Goal: Task Accomplishment & Management: Use online tool/utility

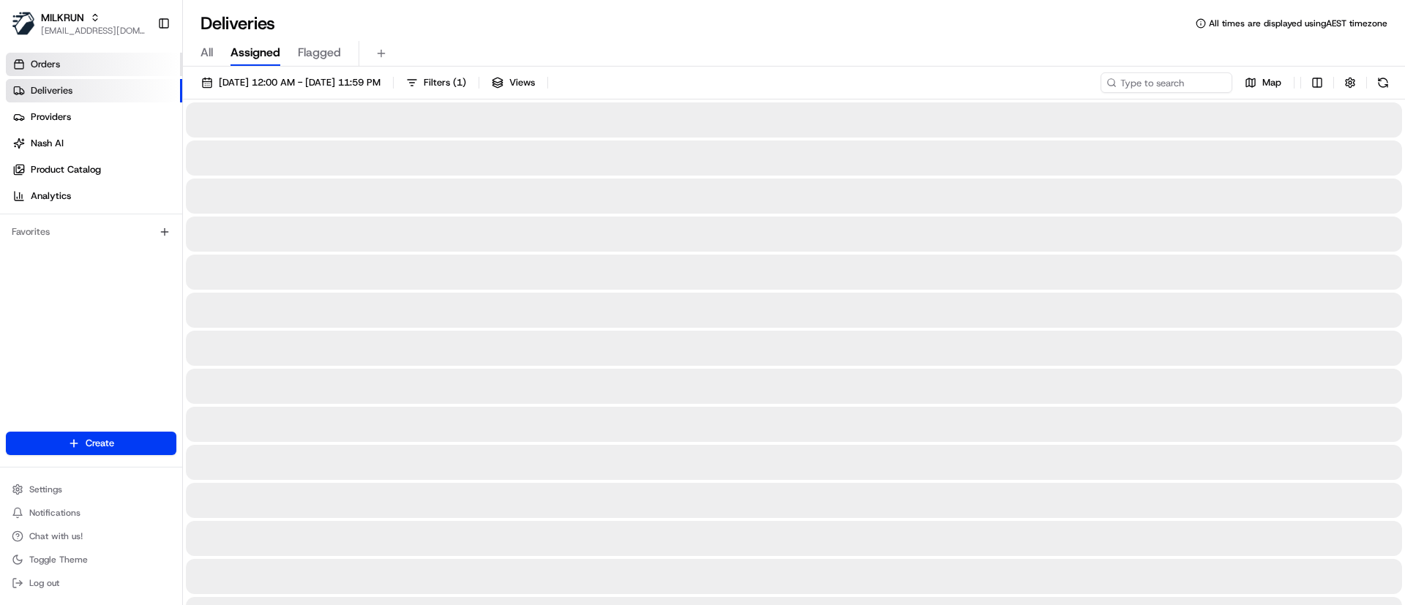
click at [74, 60] on link "Orders" at bounding box center [94, 64] width 176 height 23
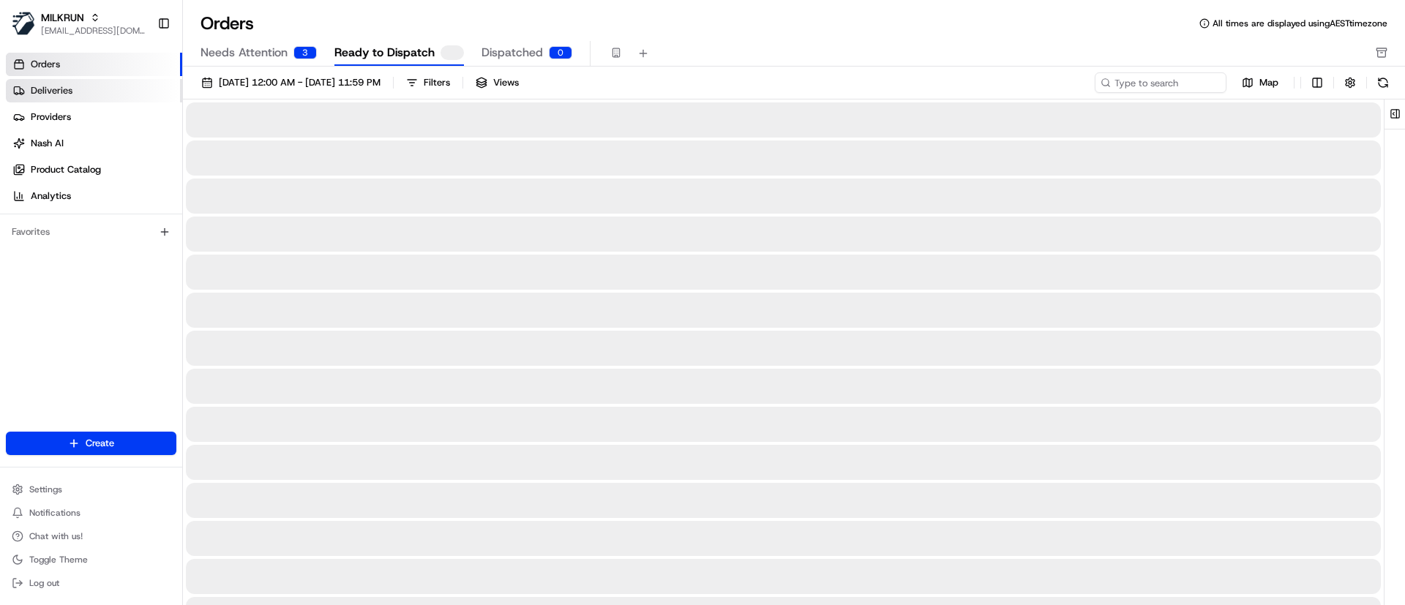
click at [99, 84] on link "Deliveries" at bounding box center [94, 90] width 176 height 23
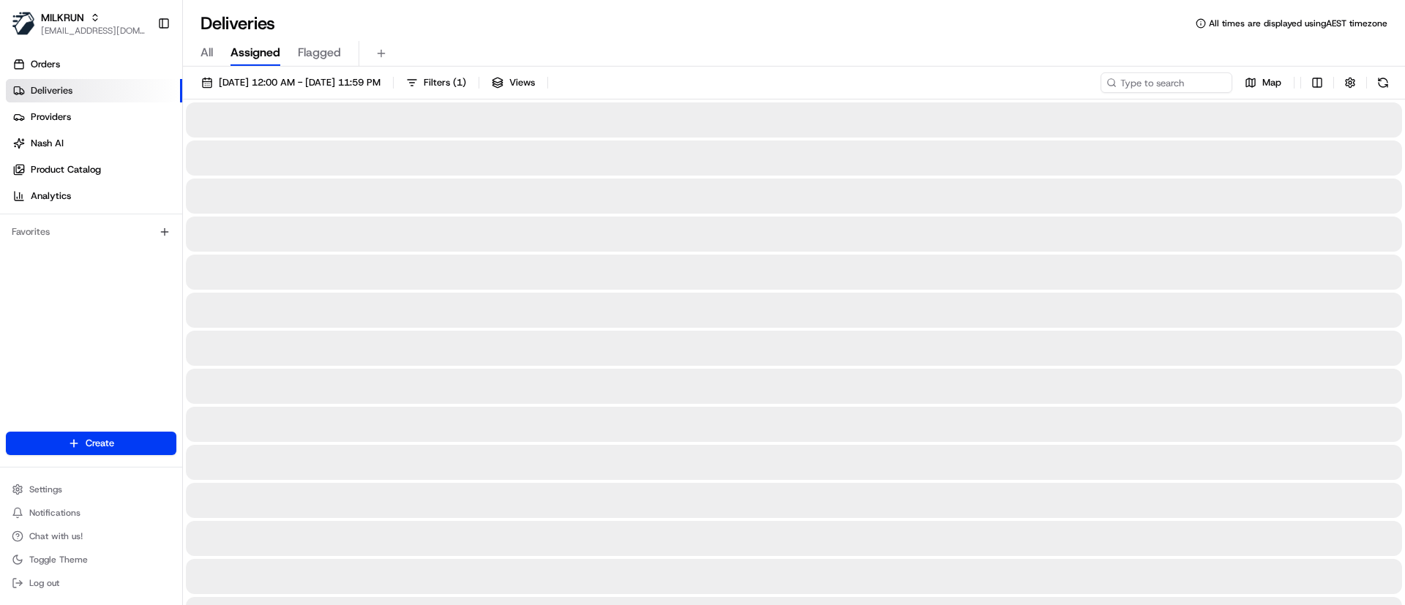
click at [218, 48] on div "All Assigned Flagged" at bounding box center [794, 54] width 1222 height 26
click at [203, 55] on span "All" at bounding box center [207, 53] width 12 height 18
click at [1159, 75] on input at bounding box center [1145, 82] width 176 height 20
paste input "[PERSON_NAME]"
type input "[PERSON_NAME]"
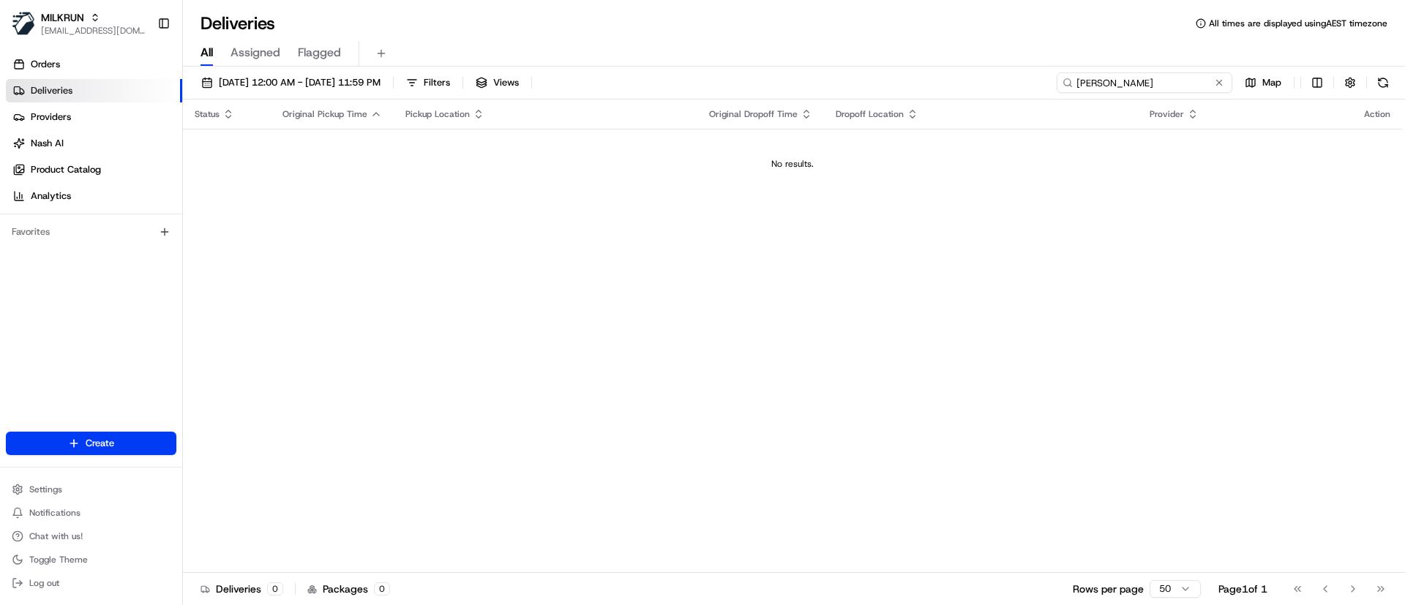
drag, startPoint x: 1080, startPoint y: 84, endPoint x: 1184, endPoint y: 126, distance: 112.0
click at [1080, 84] on input "[PERSON_NAME]" at bounding box center [1145, 82] width 176 height 20
click at [322, 86] on span "[DATE] 12:00 AM - [DATE] 11:59 PM" at bounding box center [300, 82] width 162 height 13
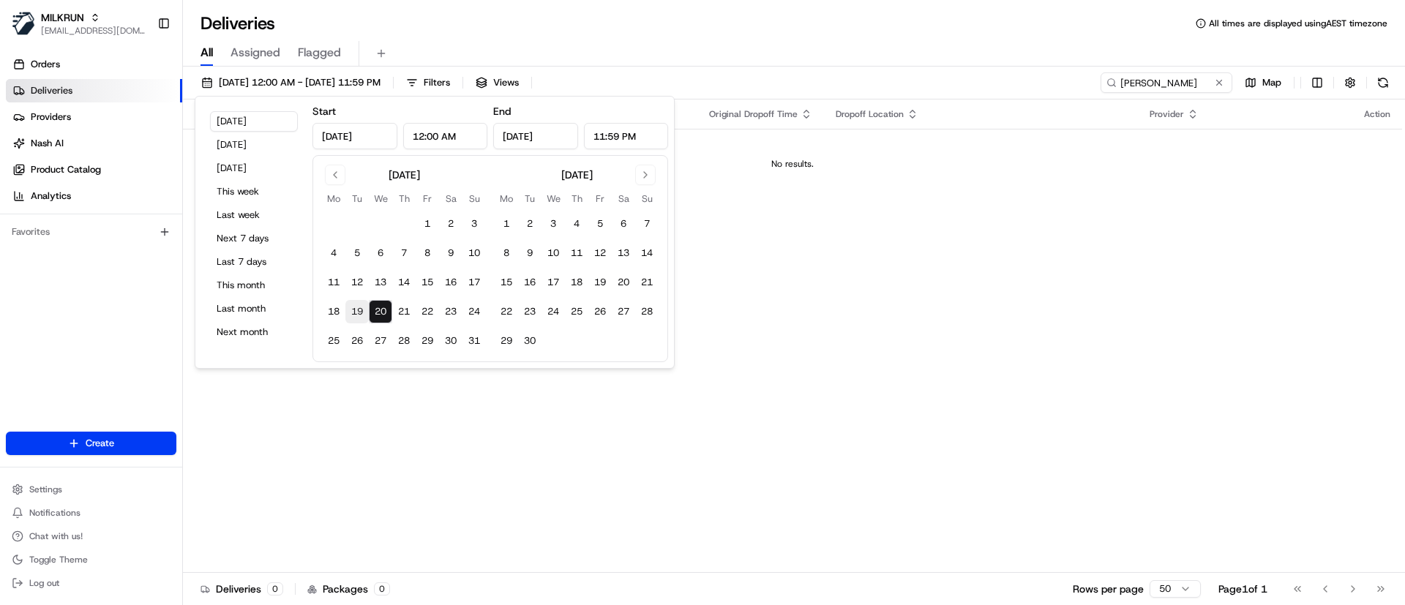
click at [359, 315] on button "19" at bounding box center [356, 311] width 23 height 23
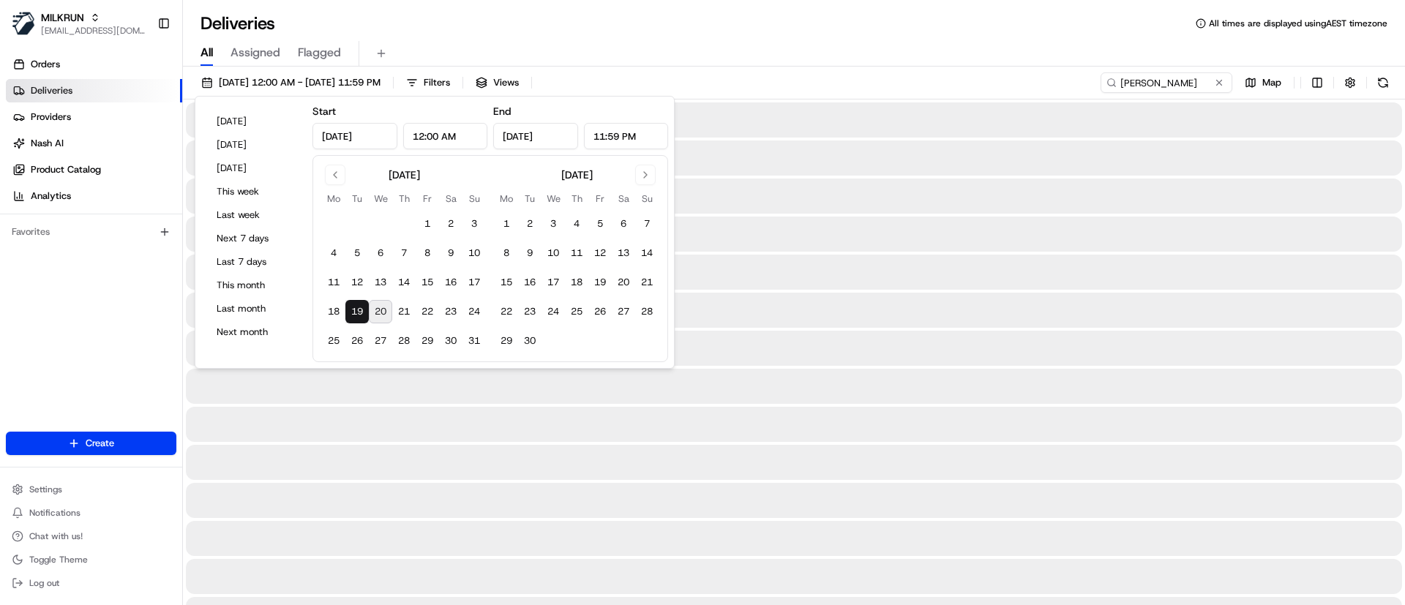
type input "Aug 19, 2025"
click at [790, 13] on div "Deliveries All times are displayed using AEST timezone" at bounding box center [794, 23] width 1222 height 23
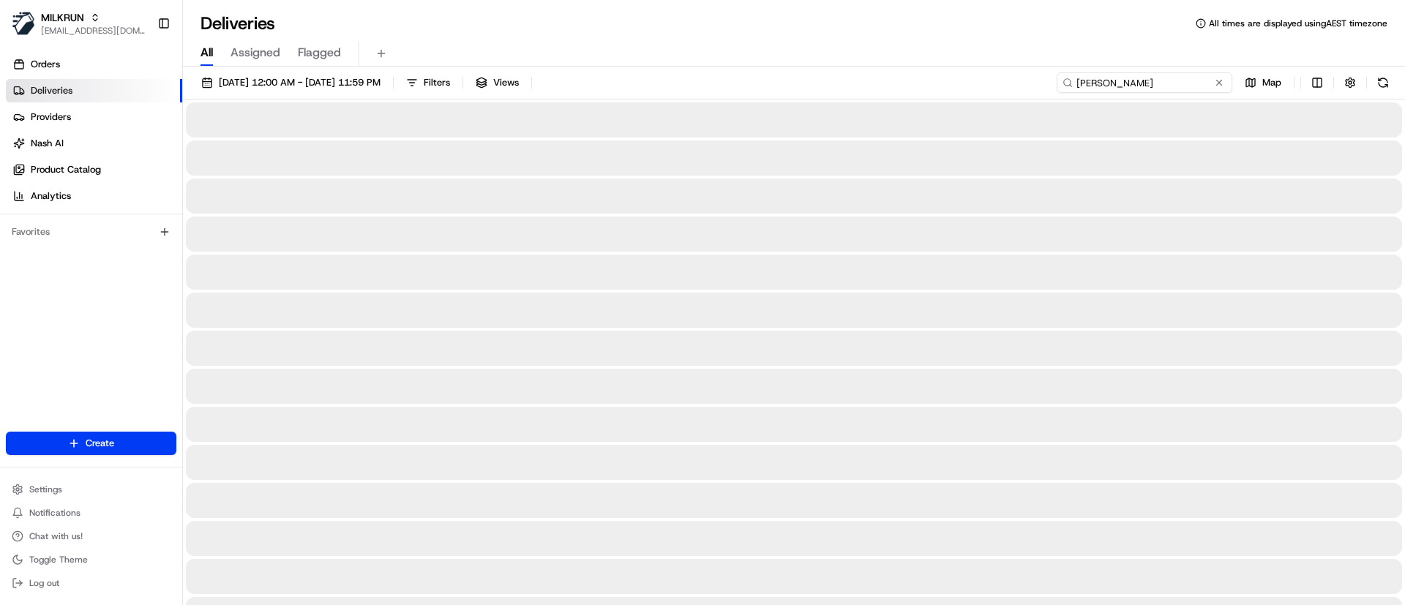
click at [1124, 81] on input "[PERSON_NAME]" at bounding box center [1145, 82] width 176 height 20
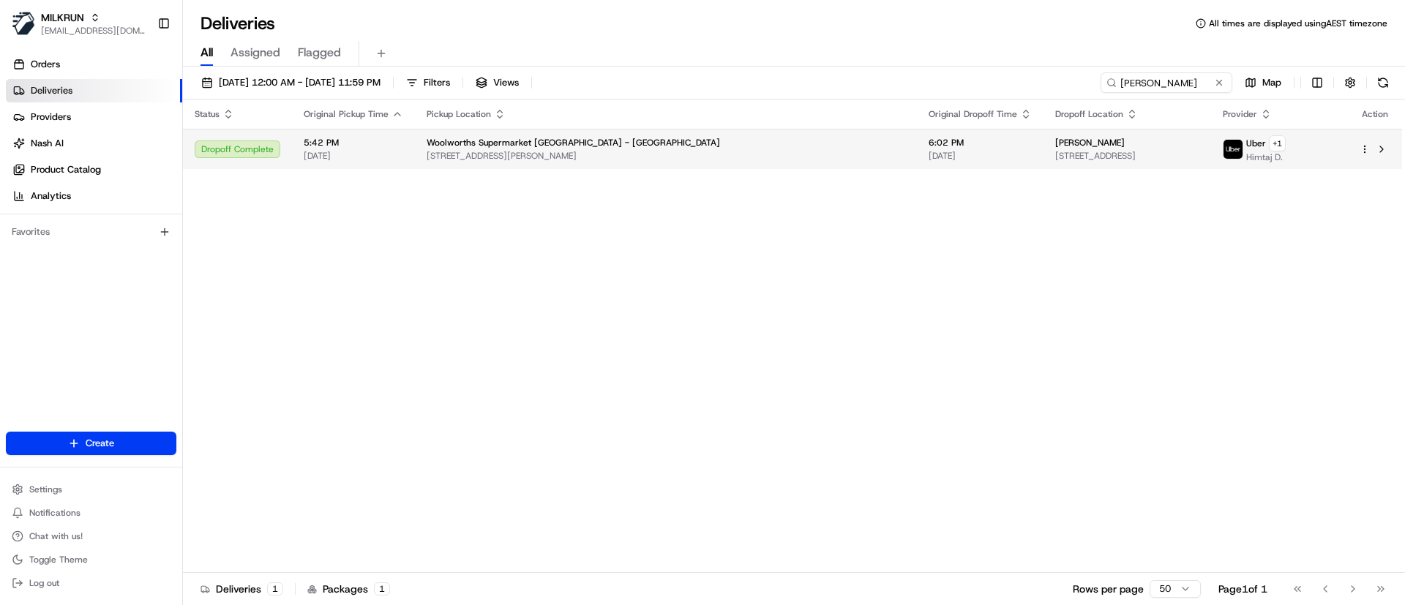
click at [617, 132] on td "Woolworths Supermarket NZ - Aotea 3A Whitford Brown Ave, Porirua, Wellington 50…" at bounding box center [666, 149] width 502 height 40
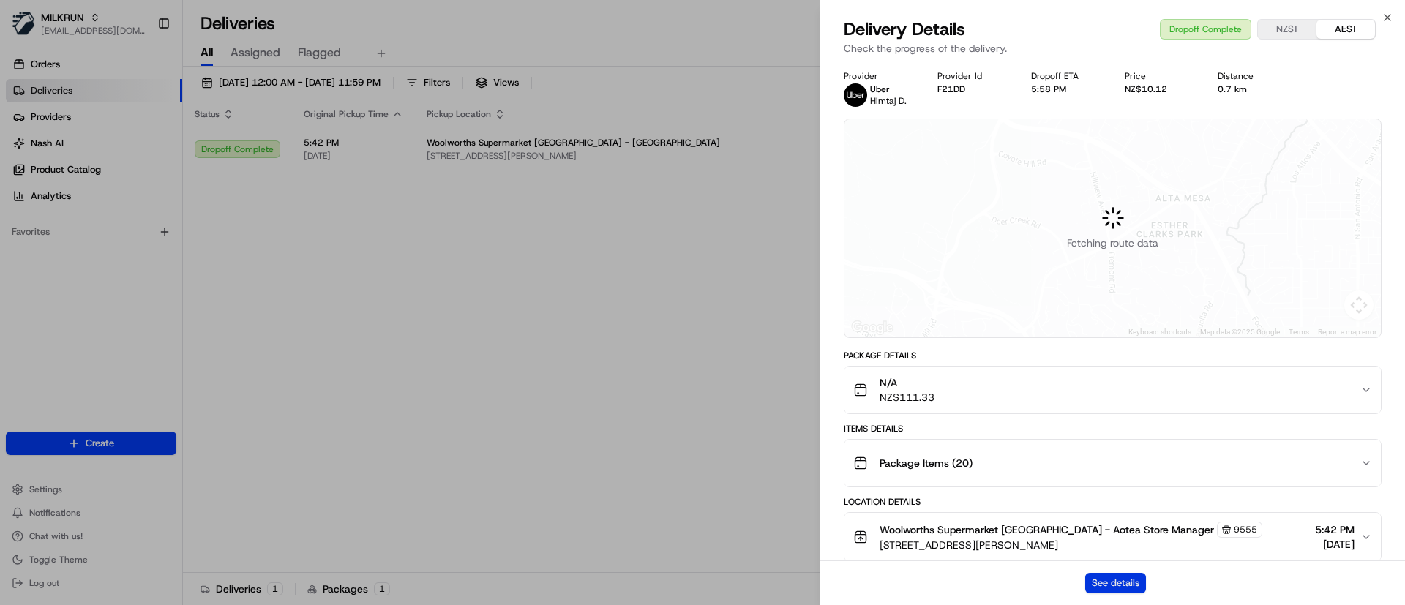
click at [1099, 580] on button "See details" at bounding box center [1115, 583] width 61 height 20
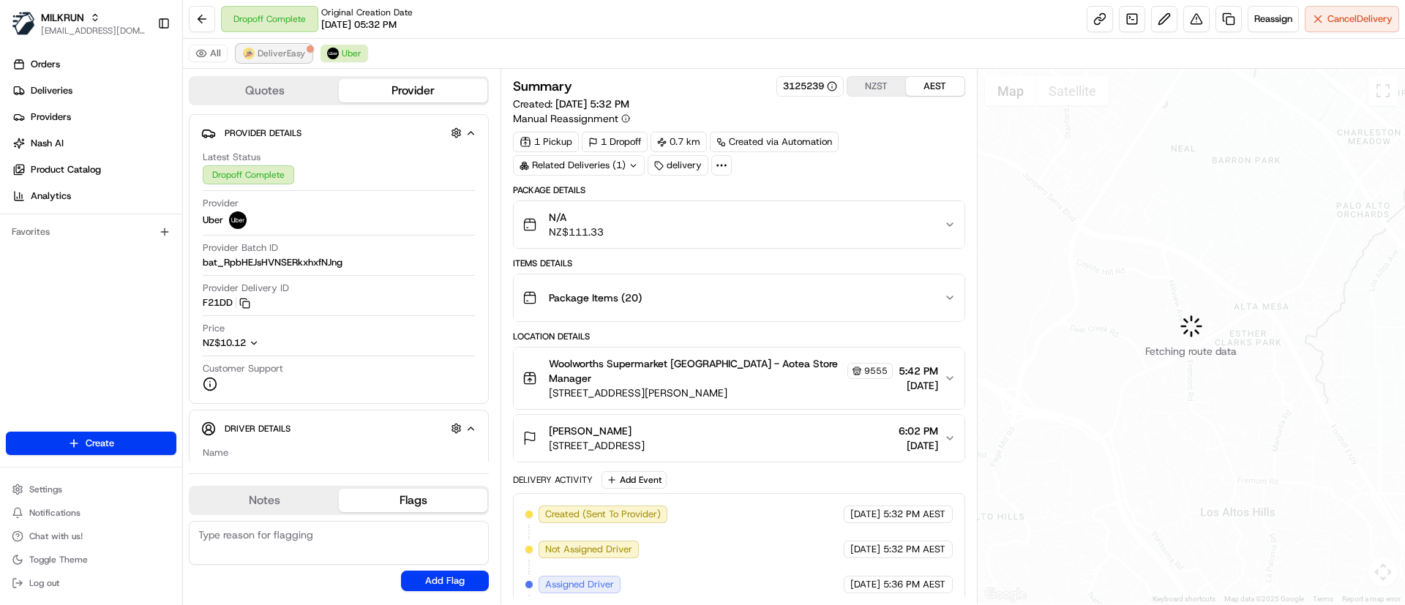
click at [294, 58] on span "DeliverEasy" at bounding box center [282, 54] width 48 height 12
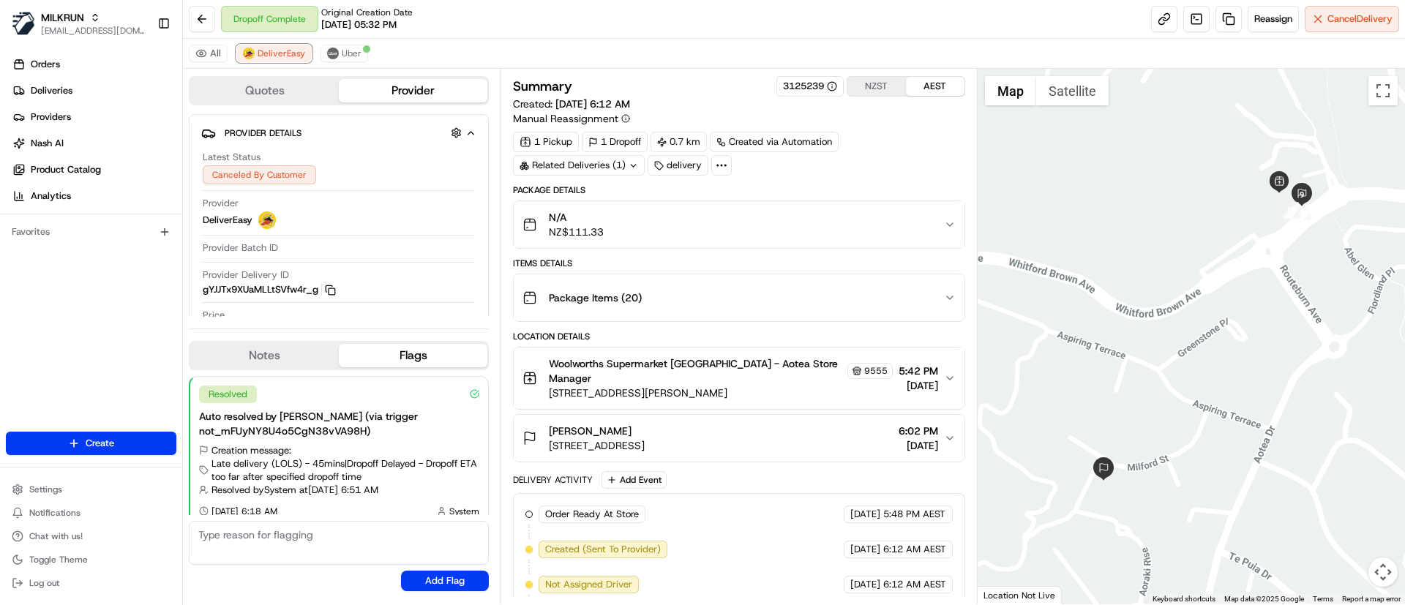
scroll to position [242, 0]
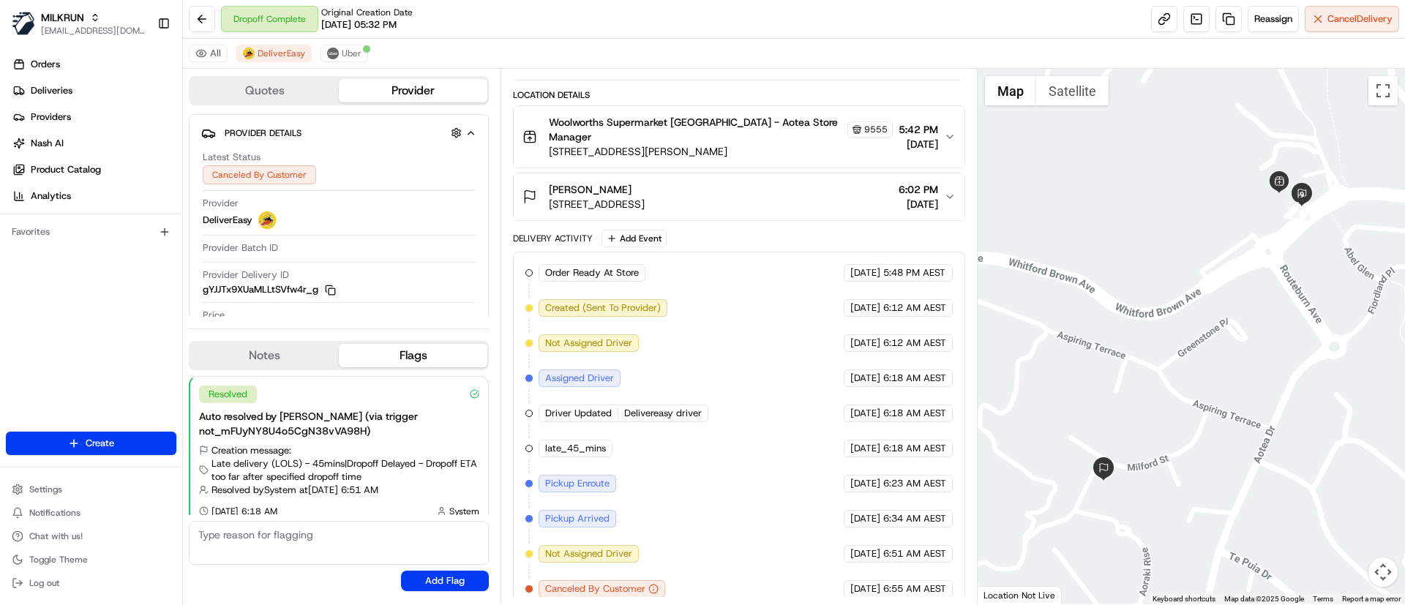
drag, startPoint x: 543, startPoint y: 179, endPoint x: 651, endPoint y: 238, distance: 122.5
click at [558, 182] on div "[PERSON_NAME] [STREET_ADDRESS]" at bounding box center [584, 196] width 122 height 29
click at [551, 182] on span "[PERSON_NAME]" at bounding box center [590, 189] width 83 height 15
click at [547, 182] on div "[PERSON_NAME] [STREET_ADDRESS]" at bounding box center [584, 196] width 122 height 29
drag, startPoint x: 547, startPoint y: 178, endPoint x: 654, endPoint y: 179, distance: 106.1
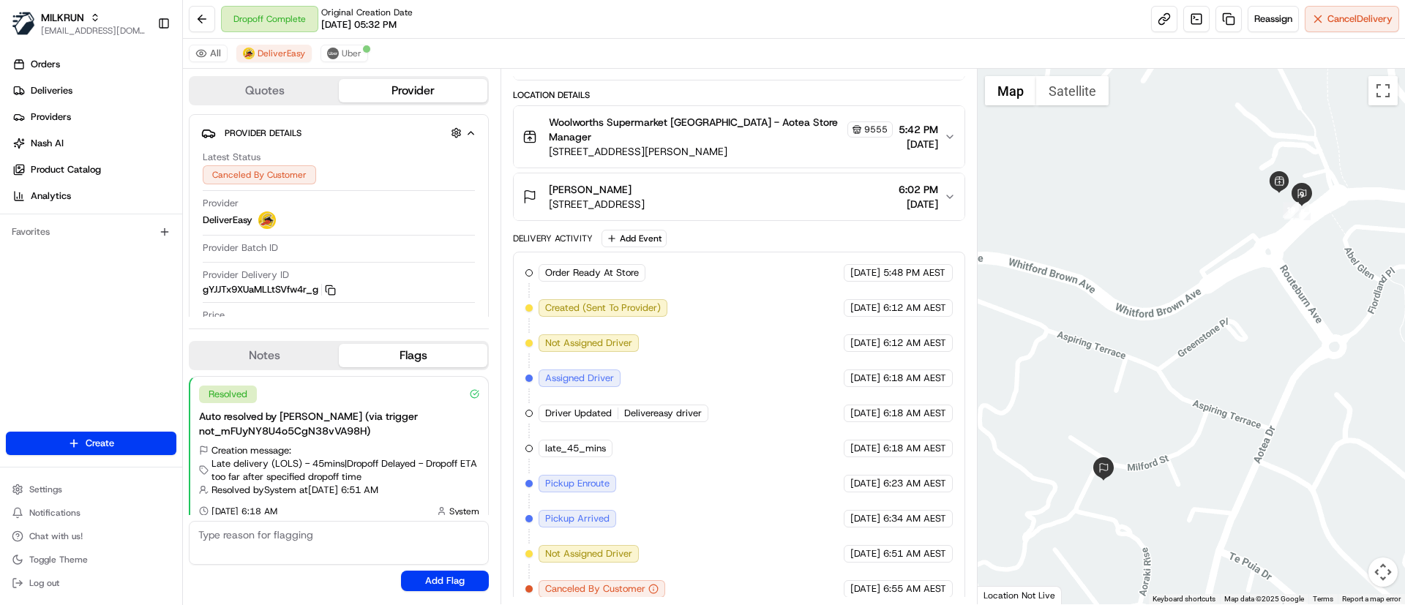
click at [645, 182] on div "[PERSON_NAME] [STREET_ADDRESS]" at bounding box center [584, 196] width 122 height 29
copy span "[PERSON_NAME]"
click at [73, 349] on div "Orders Deliveries Providers [PERSON_NAME] Product Catalog Analytics Favorites" at bounding box center [91, 244] width 182 height 394
click at [645, 182] on div "[PERSON_NAME]" at bounding box center [597, 189] width 96 height 15
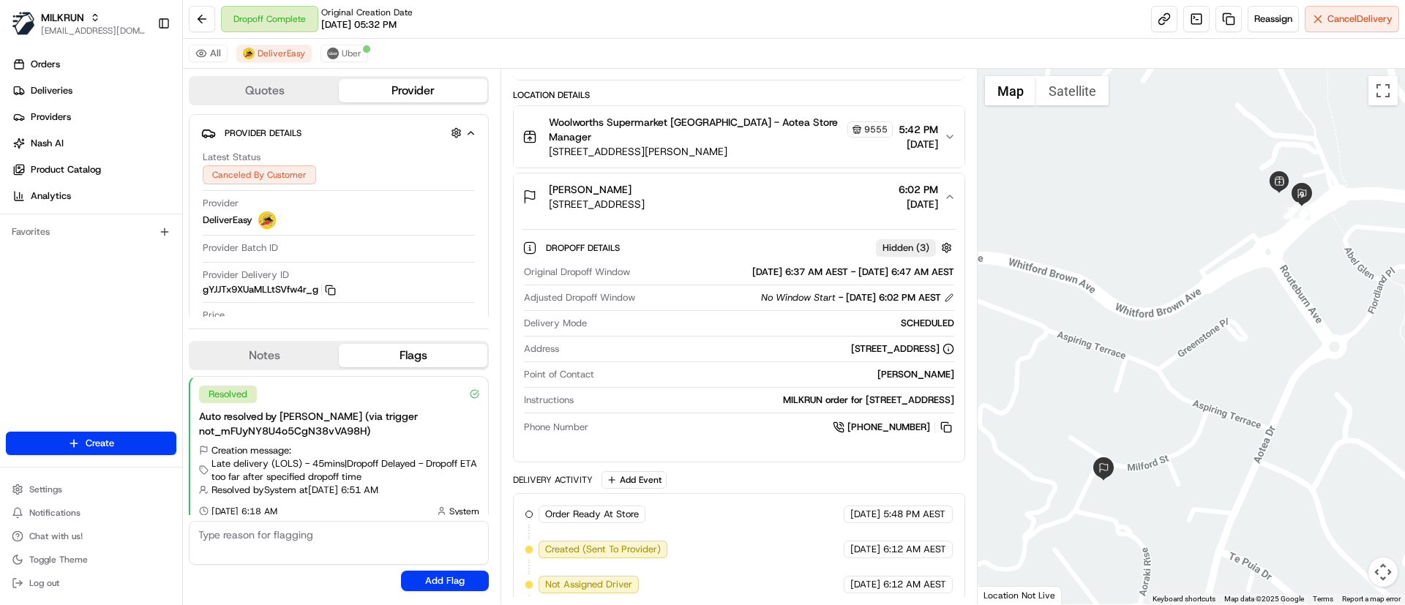
click at [754, 146] on button "Woolworths Supermarket [GEOGRAPHIC_DATA] - Aotea Store Manager [STREET_ADDRESS]…" at bounding box center [739, 136] width 450 height 61
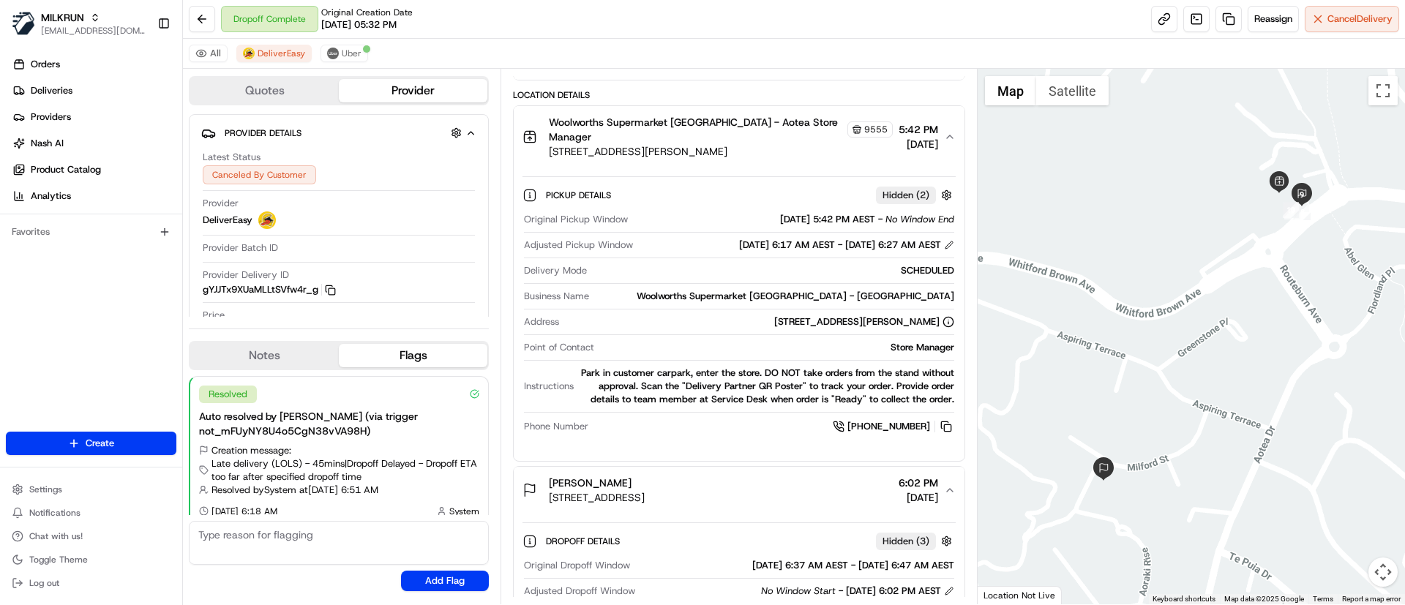
scroll to position [0, 0]
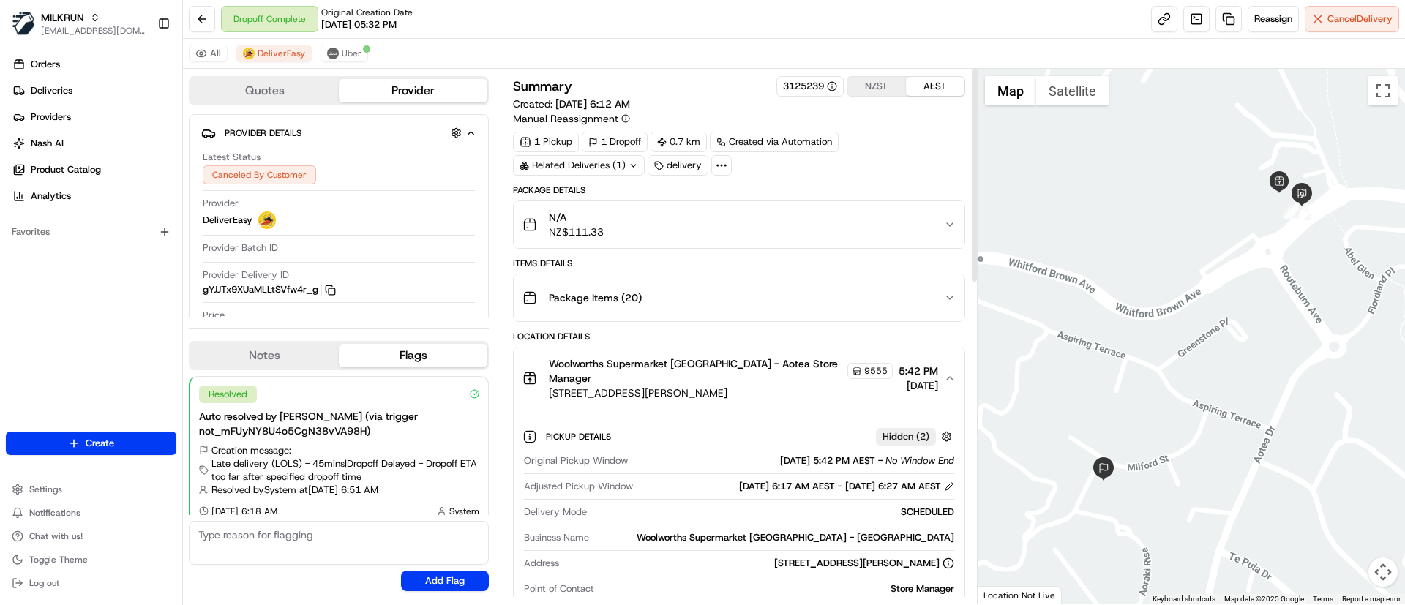
click at [740, 214] on div "N/A NZ$111.33" at bounding box center [733, 224] width 421 height 29
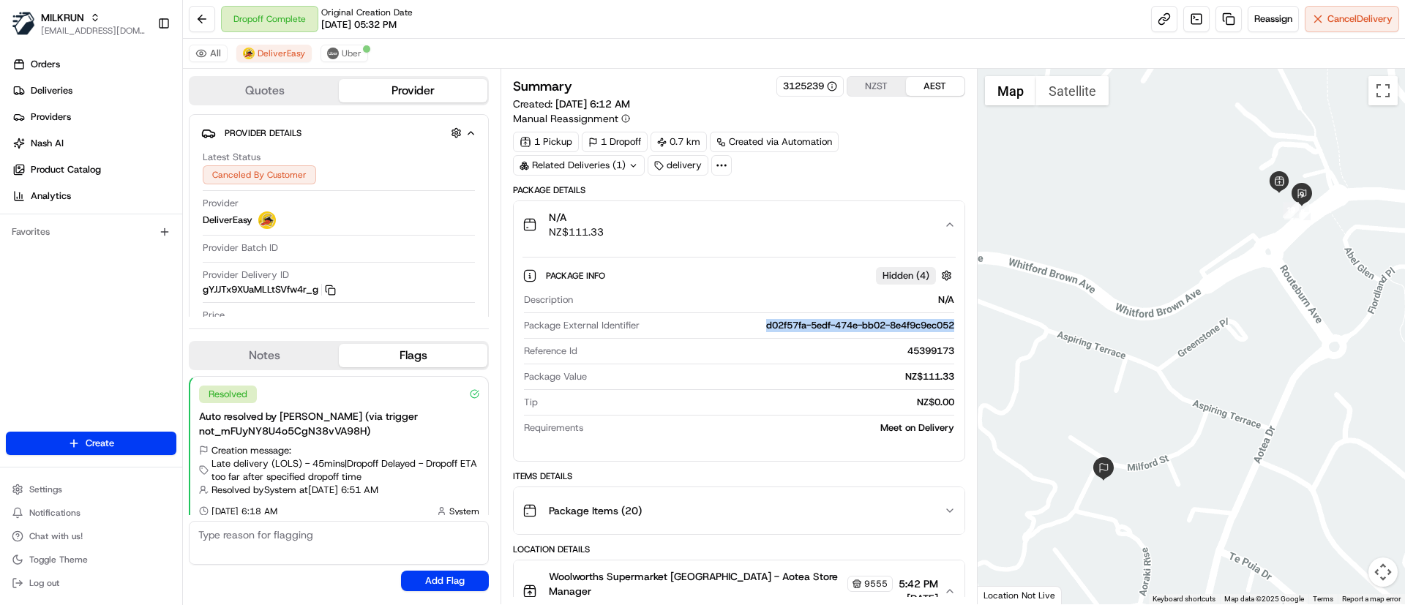
copy div "d02f57fa-5edf-474e-bb02-8e4f9c9ec052"
drag, startPoint x: 747, startPoint y: 326, endPoint x: 962, endPoint y: 340, distance: 215.6
click at [962, 340] on div "Package Info Hidden ( 4 ) Description N/A Package External Identifier d02f57fa-…" at bounding box center [739, 348] width 450 height 201
drag, startPoint x: 92, startPoint y: 345, endPoint x: 334, endPoint y: 12, distance: 412.0
click at [105, 326] on div "Orders Deliveries Providers [PERSON_NAME] Product Catalog Analytics Favorites" at bounding box center [91, 244] width 182 height 394
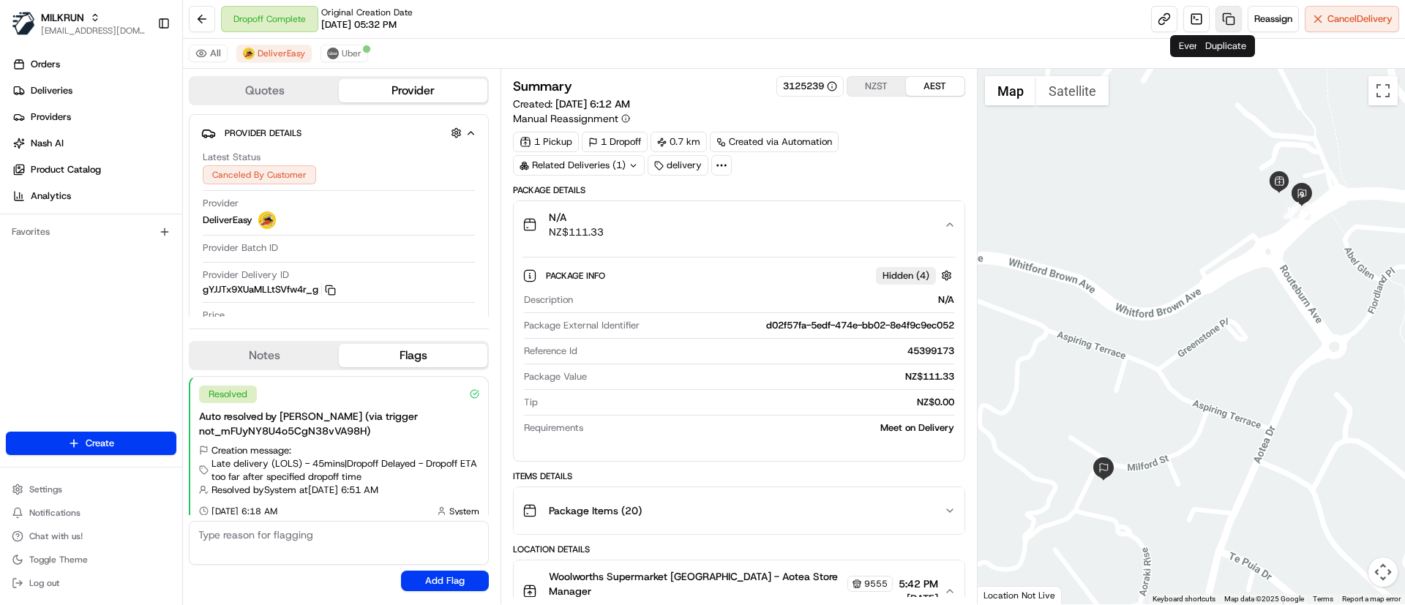
click at [1224, 10] on link at bounding box center [1229, 19] width 26 height 26
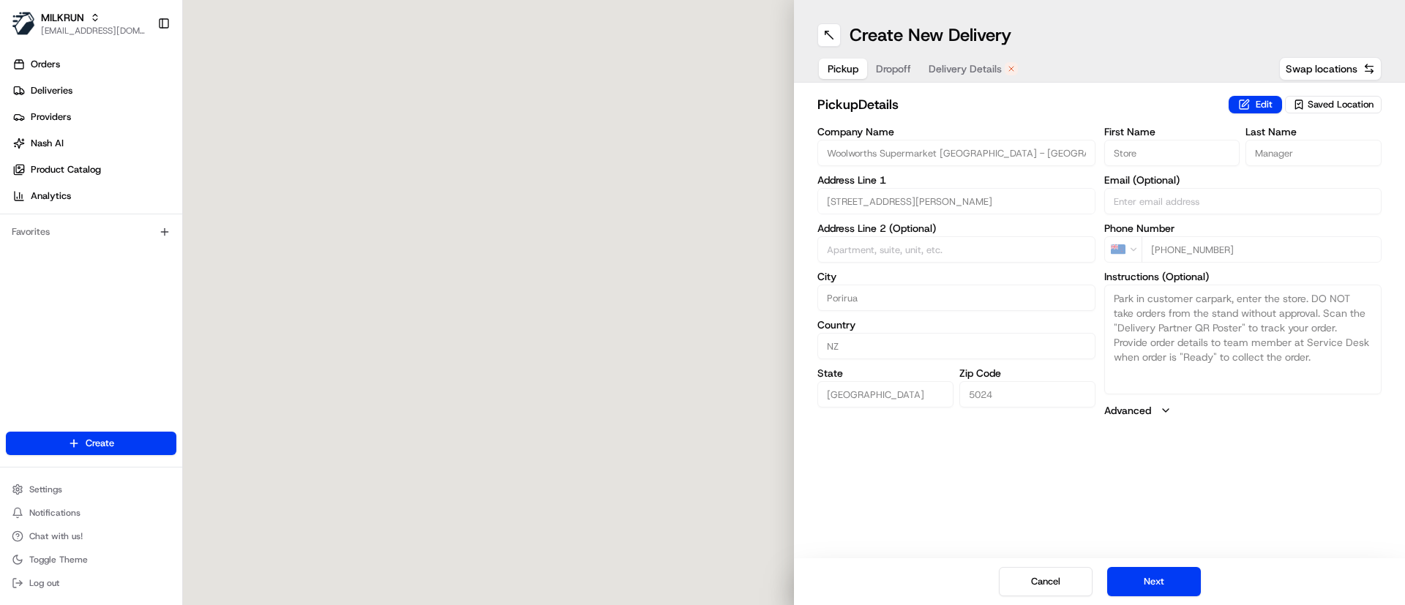
type input "[STREET_ADDRESS][PERSON_NAME]"
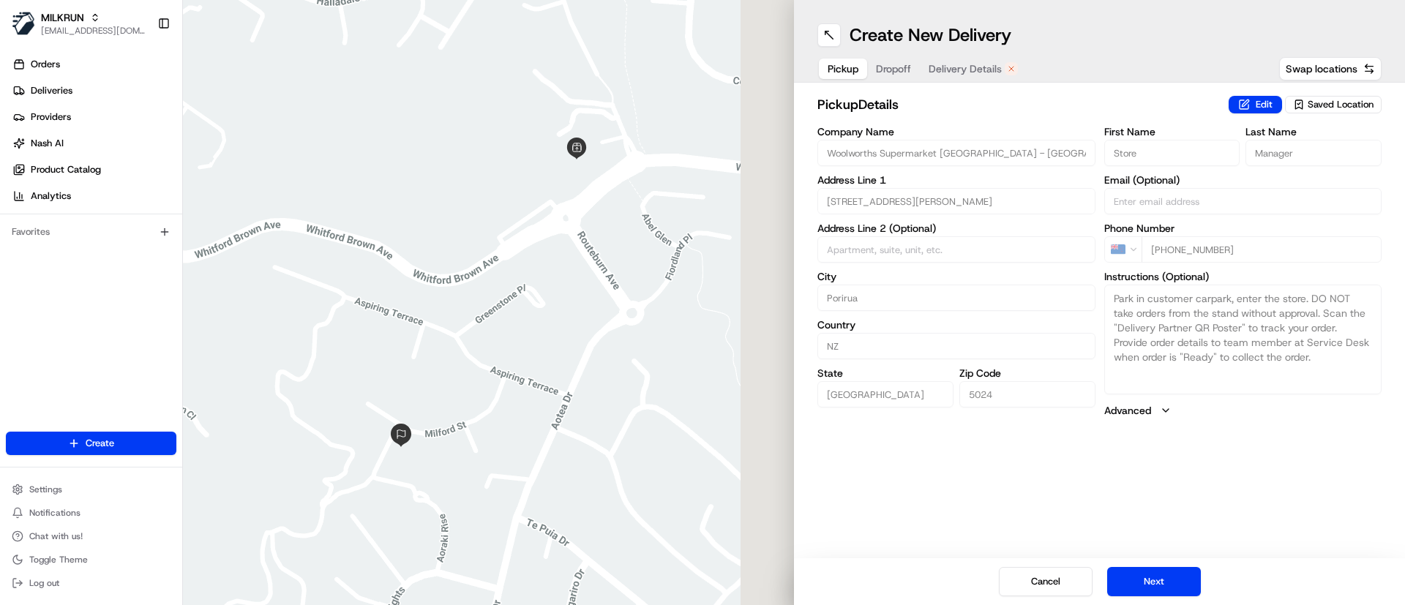
click at [940, 77] on button "Delivery Details" at bounding box center [973, 69] width 107 height 20
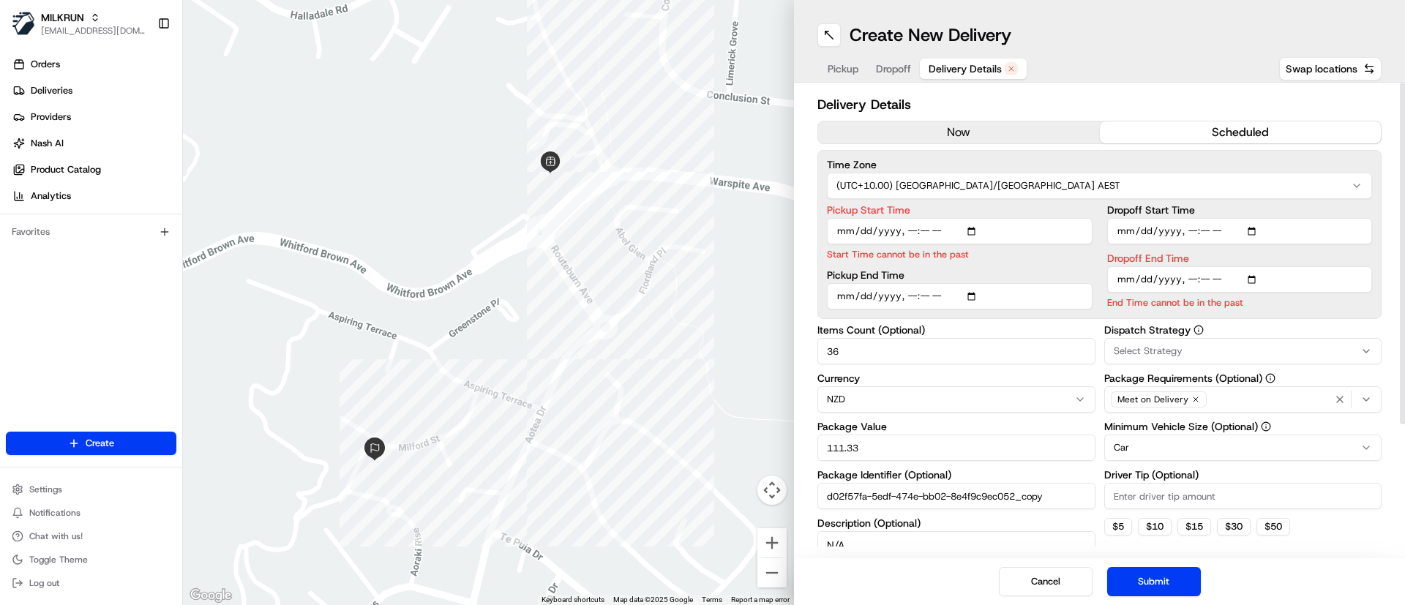
click at [918, 118] on div "Delivery Details now scheduled Time Zone (UTC+10.00) [GEOGRAPHIC_DATA]/[GEOGRAP…" at bounding box center [1100, 409] width 564 height 630
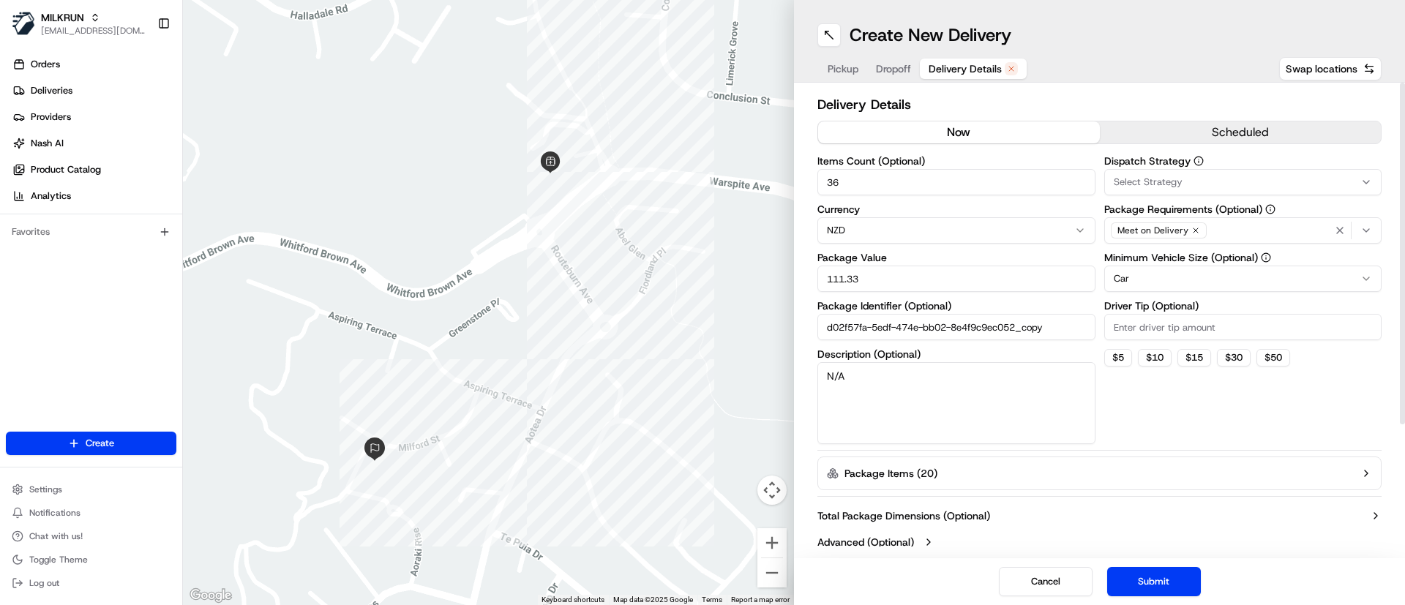
click at [921, 124] on button "now" at bounding box center [959, 132] width 282 height 22
drag, startPoint x: 921, startPoint y: 365, endPoint x: 222, endPoint y: 326, distance: 700.8
click at [222, 326] on div "← Move left → Move right ↑ Move up ↓ Move down + Zoom in - Zoom out Home Jump l…" at bounding box center [794, 302] width 1222 height 605
type textarea "Bag left at store from [DATE] for [PERSON_NAME]"
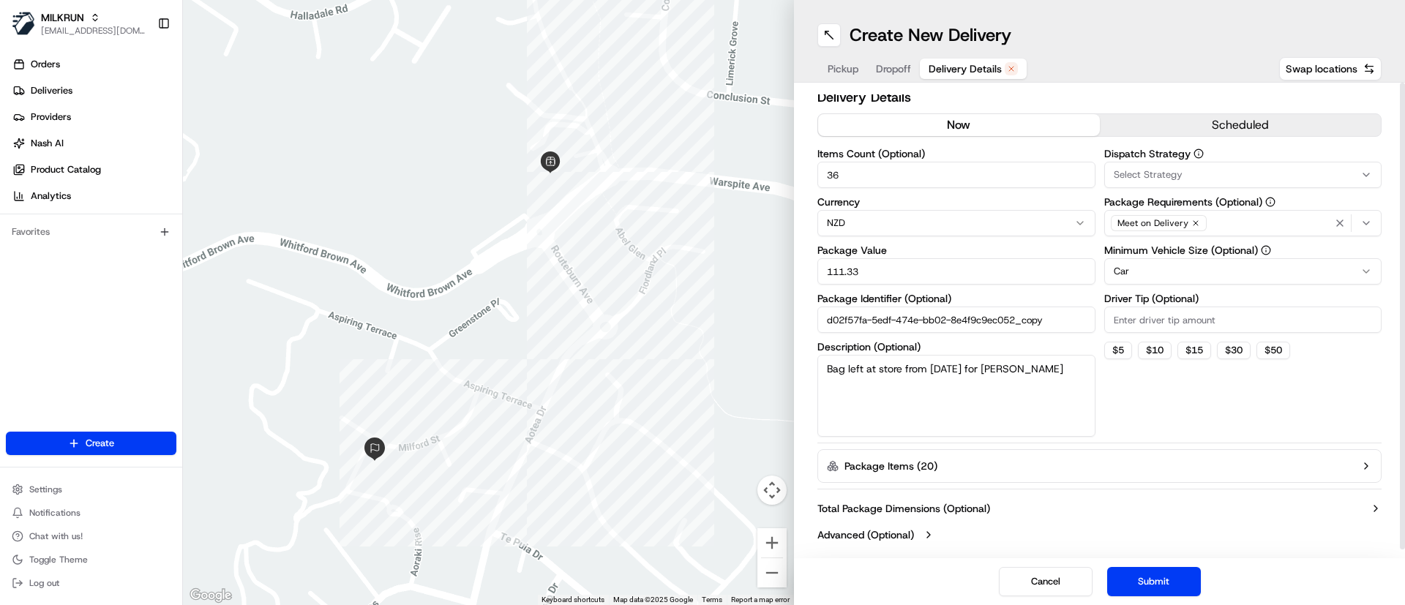
scroll to position [9, 0]
click at [1184, 588] on button "Submit" at bounding box center [1154, 581] width 94 height 29
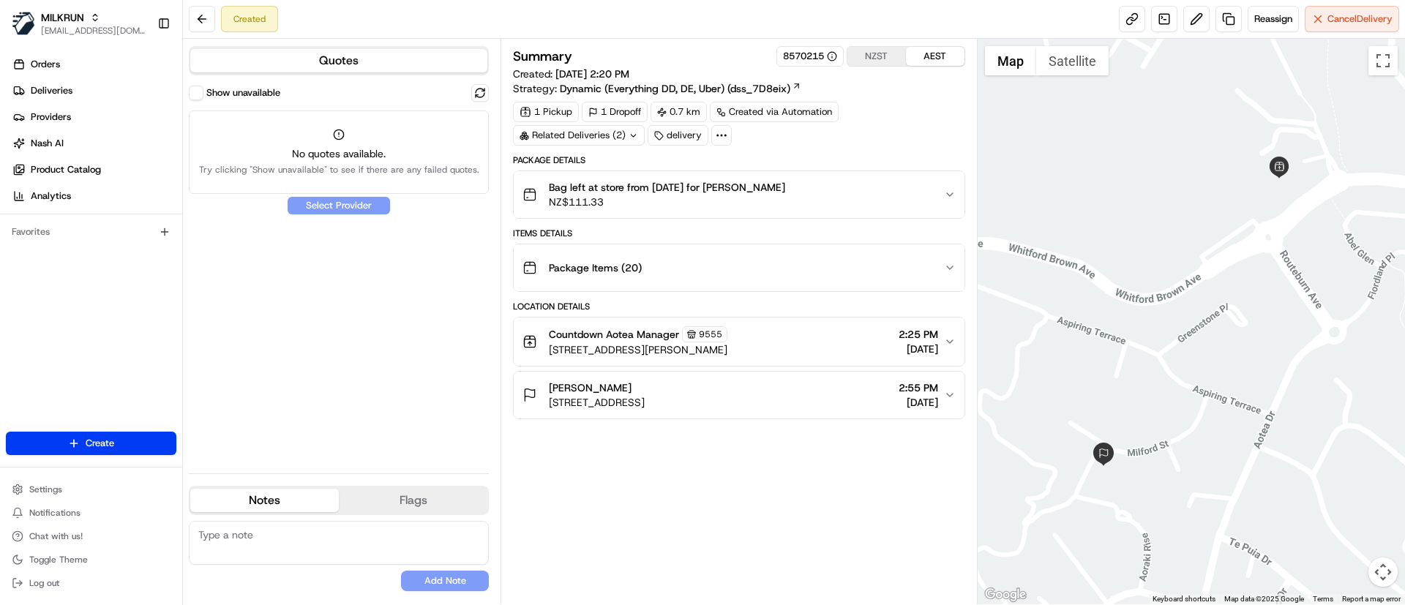
copy span "[PERSON_NAME]"
drag, startPoint x: 550, startPoint y: 386, endPoint x: 586, endPoint y: 398, distance: 38.7
click at [618, 403] on div "[PERSON_NAME] [STREET_ADDRESS]" at bounding box center [597, 395] width 96 height 29
drag, startPoint x: 87, startPoint y: 91, endPoint x: 170, endPoint y: 78, distance: 83.9
click at [87, 91] on link "Deliveries" at bounding box center [94, 90] width 176 height 23
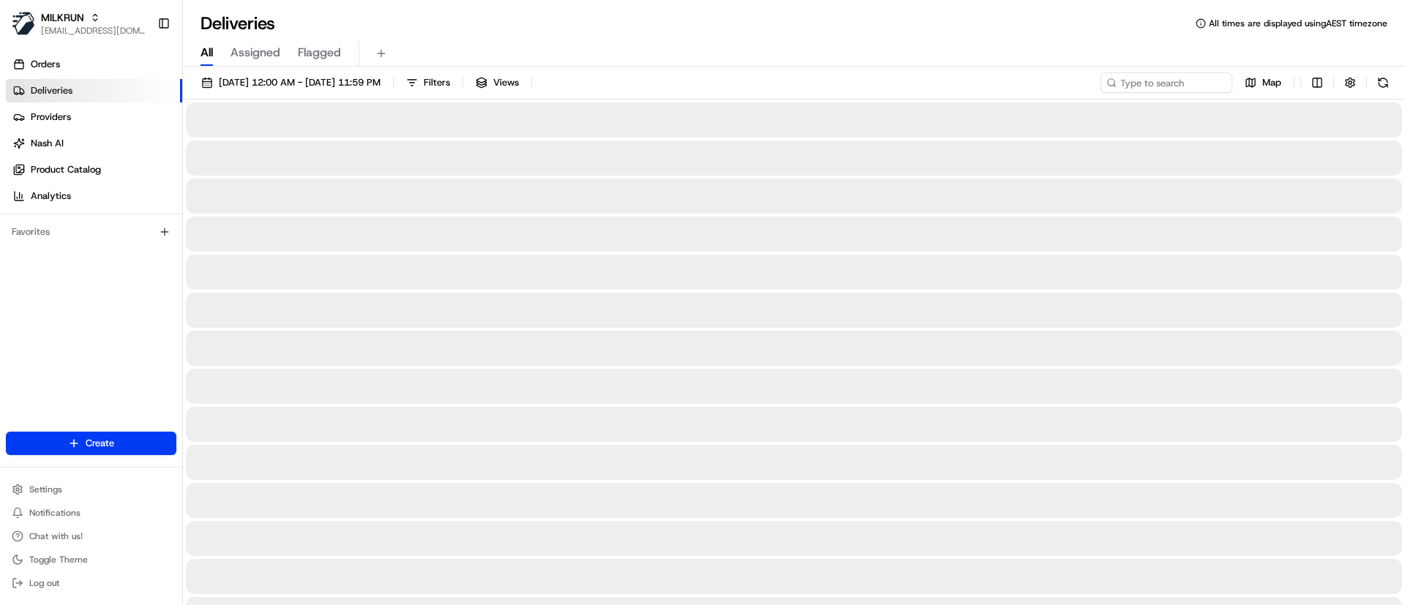
click at [209, 60] on span "All" at bounding box center [207, 53] width 12 height 18
click at [1153, 77] on input at bounding box center [1145, 82] width 176 height 20
paste input "[PERSON_NAME] [STREET_ADDRESS]"
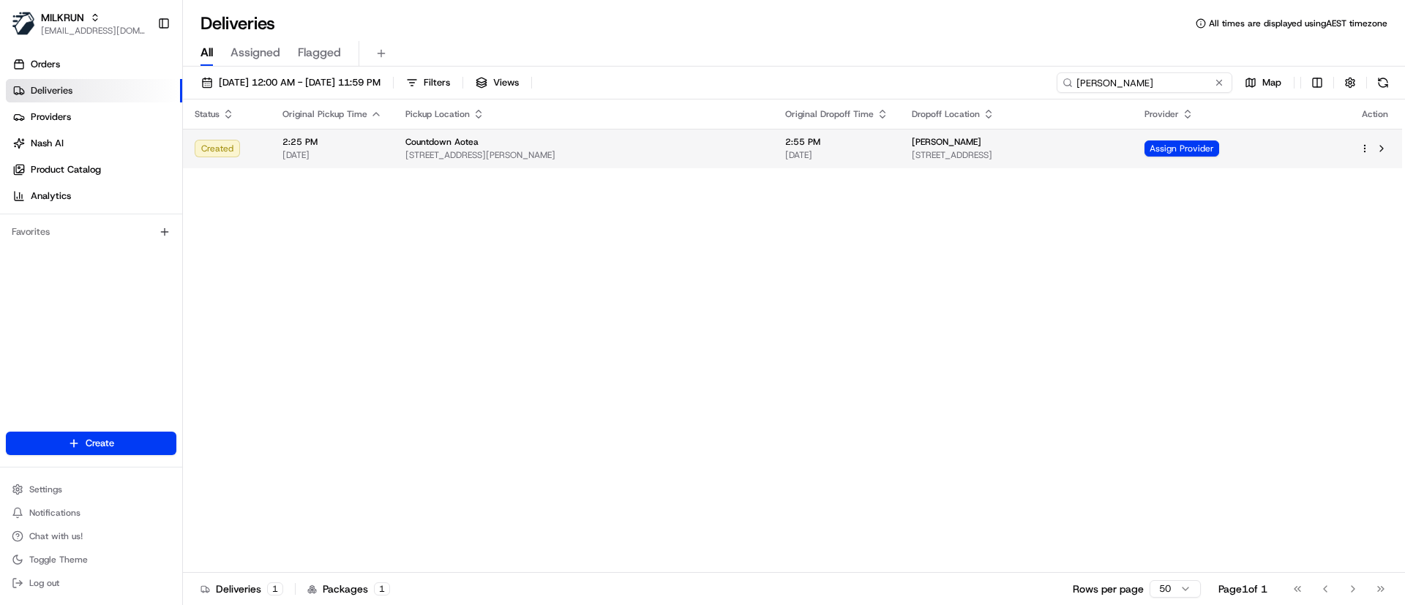
type input "[PERSON_NAME]"
click at [1003, 157] on span "[STREET_ADDRESS]" at bounding box center [1016, 155] width 209 height 12
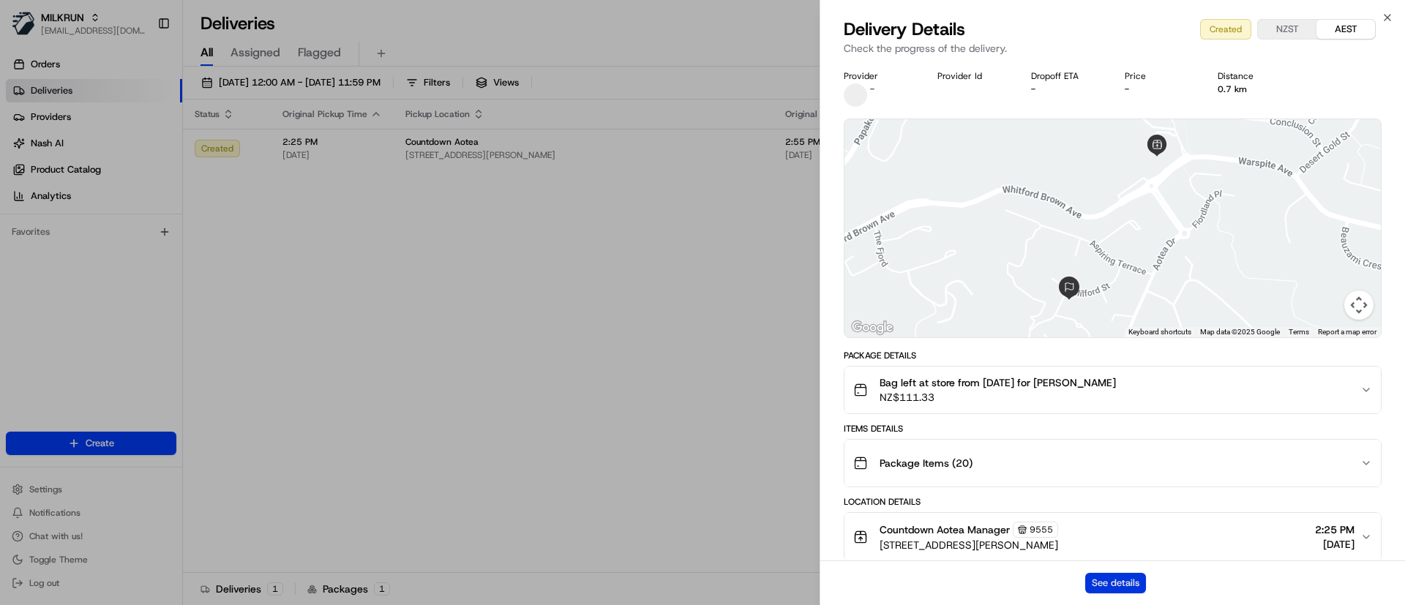
click at [1145, 586] on button "See details" at bounding box center [1115, 583] width 61 height 20
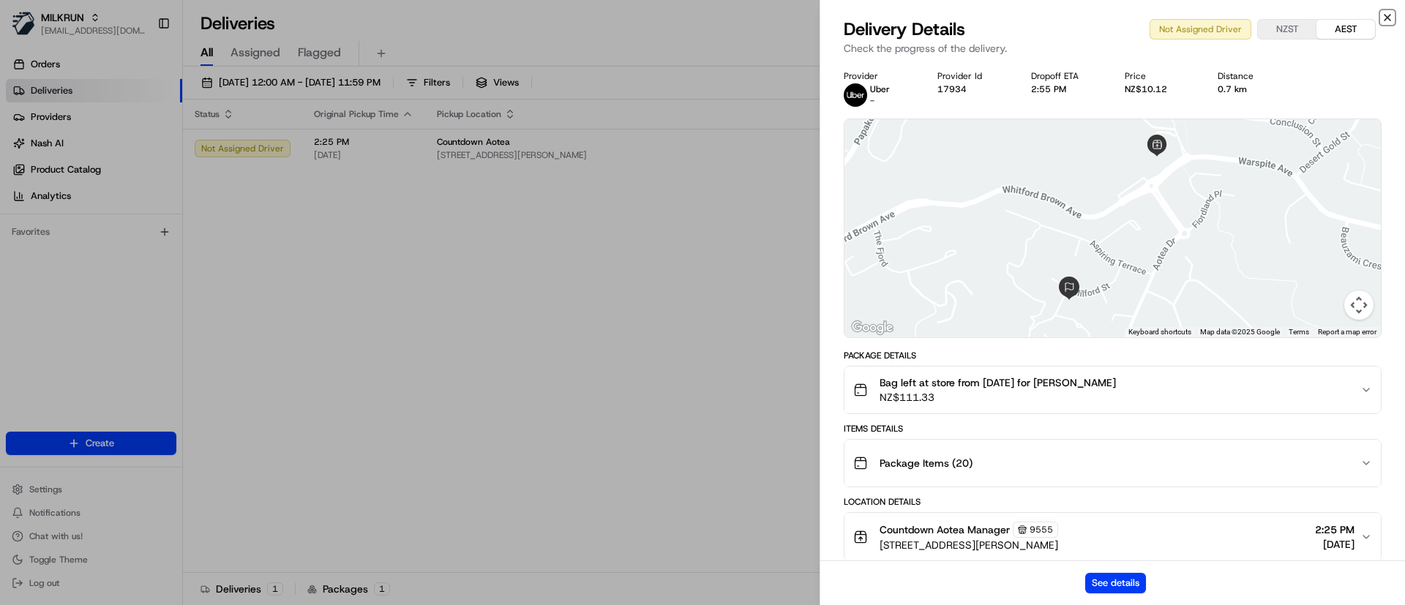
click at [1386, 13] on icon "button" at bounding box center [1388, 18] width 12 height 12
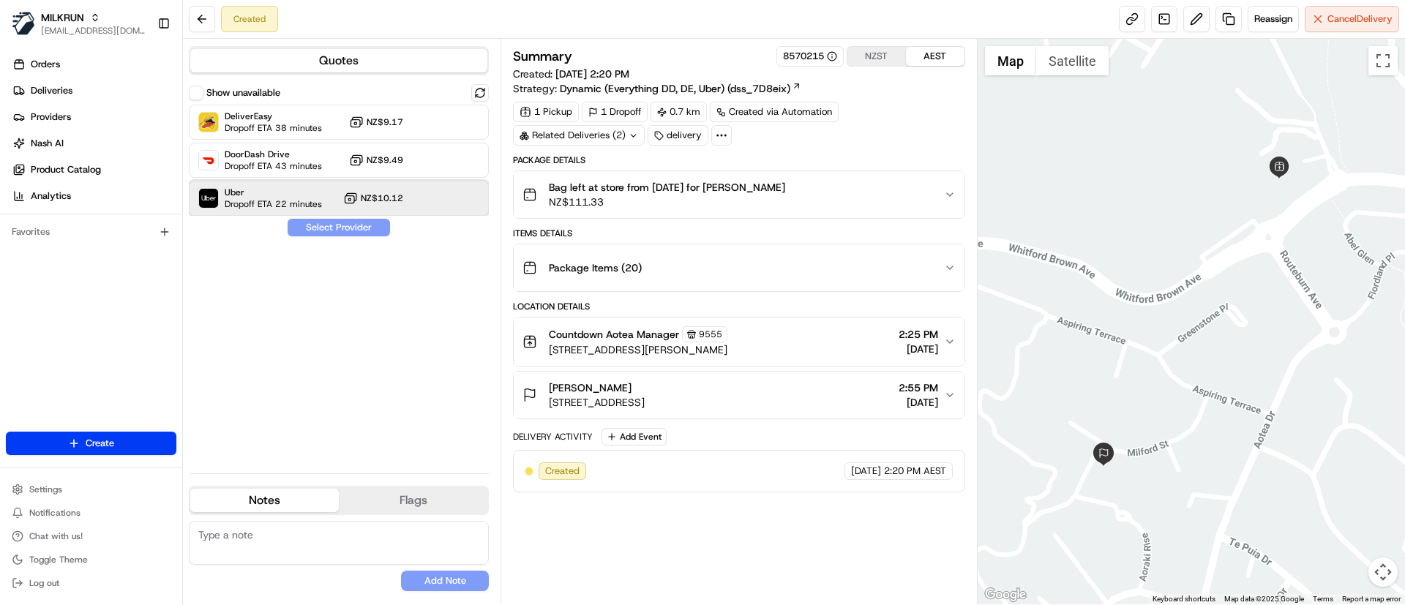
click at [315, 187] on span "Uber" at bounding box center [273, 193] width 97 height 12
click at [332, 219] on button "Assign Provider" at bounding box center [339, 228] width 104 height 18
click at [334, 229] on div "Show unavailable DeliverEasy Dropoff ETA 38 minutes NZ$9.17 DoorDash Drive Drop…" at bounding box center [339, 273] width 300 height 378
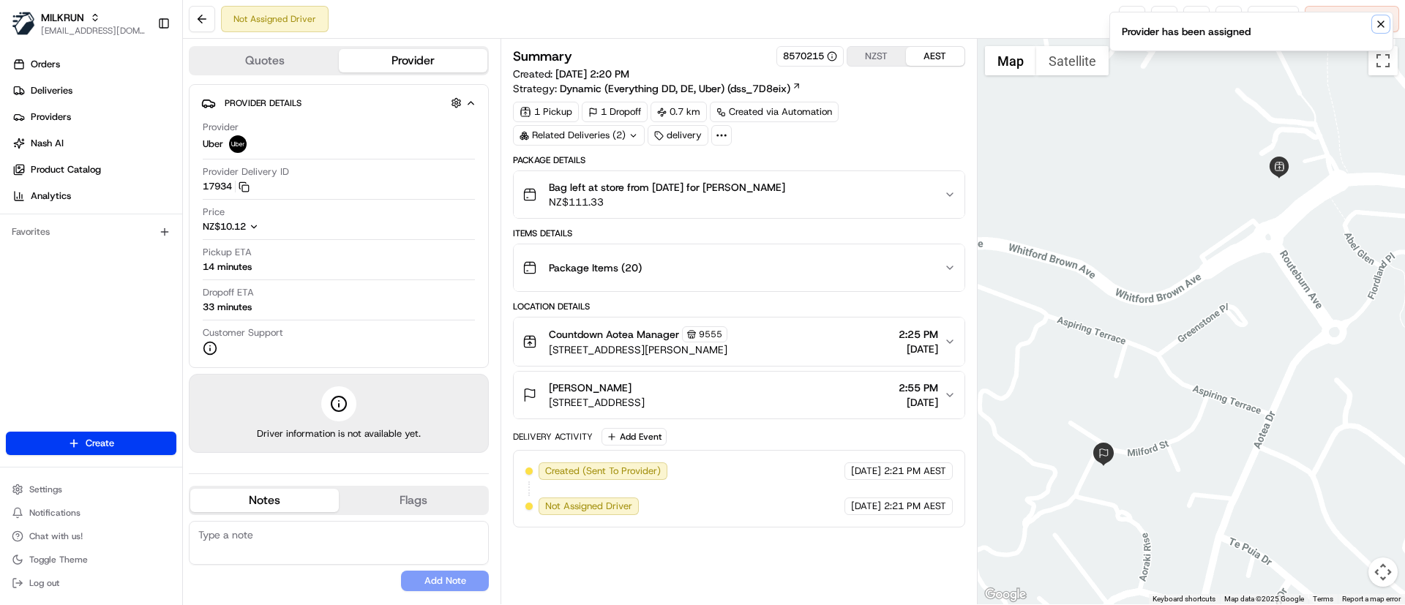
click at [1374, 24] on button "Notifications (F8)" at bounding box center [1381, 24] width 18 height 18
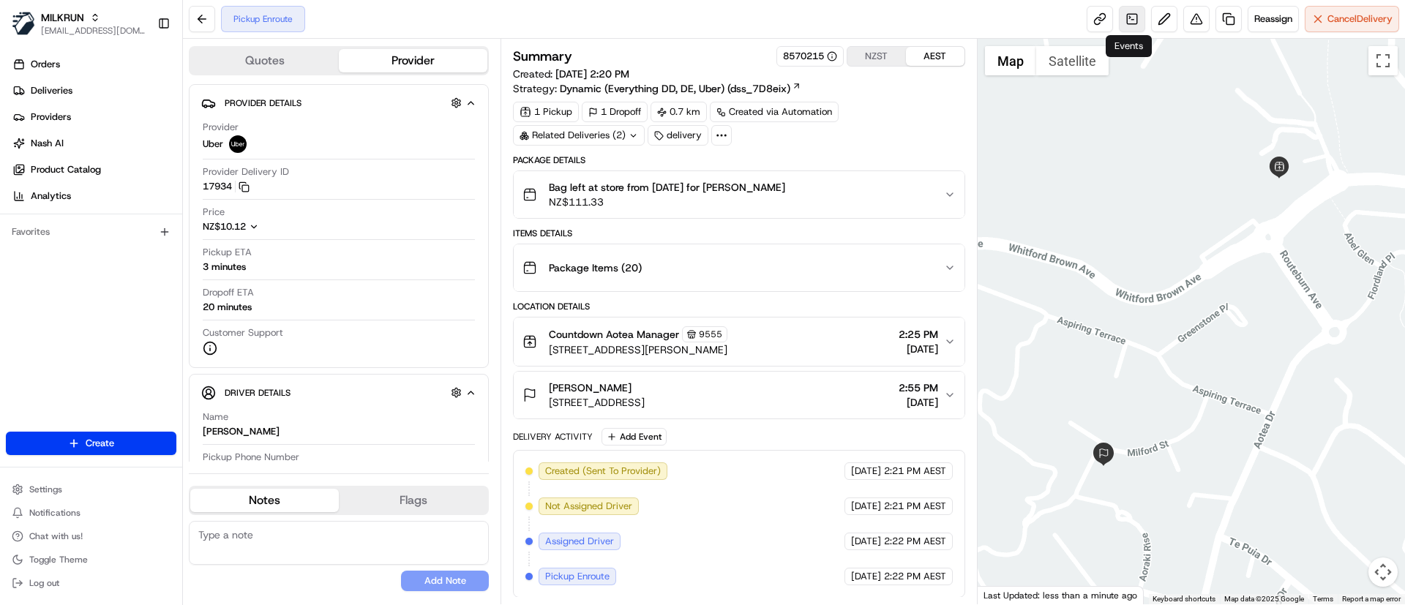
click at [1124, 20] on link at bounding box center [1132, 19] width 26 height 26
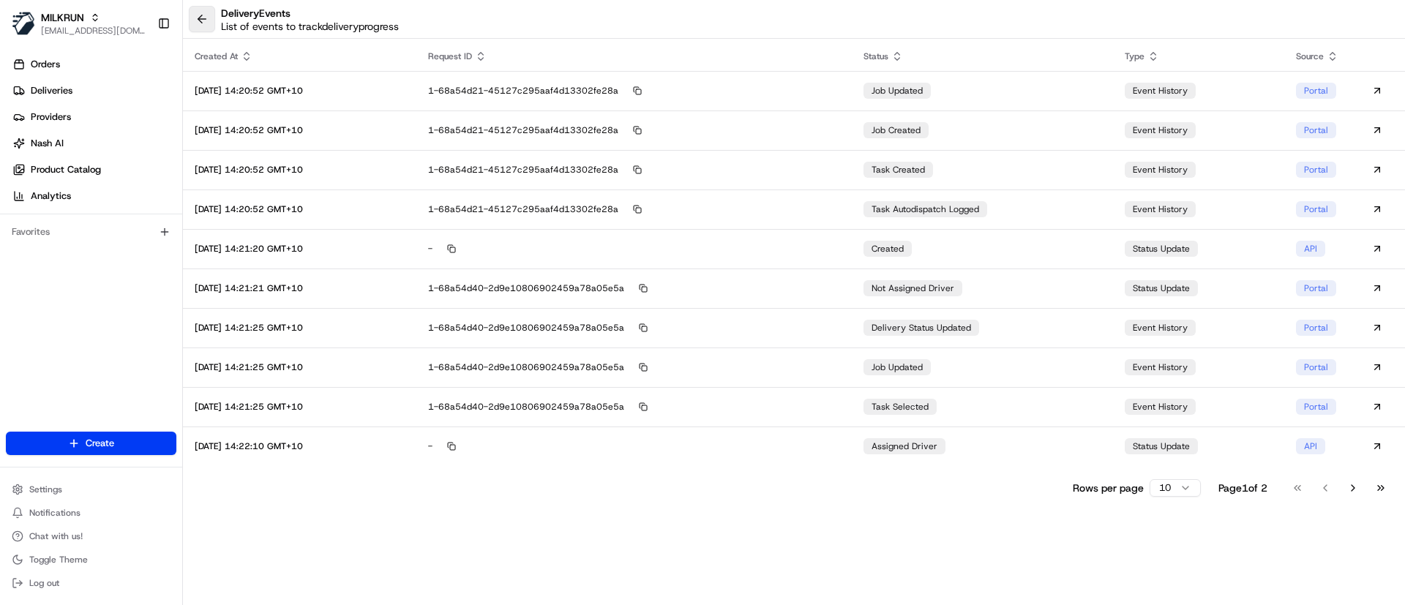
click at [214, 23] on button at bounding box center [202, 19] width 26 height 26
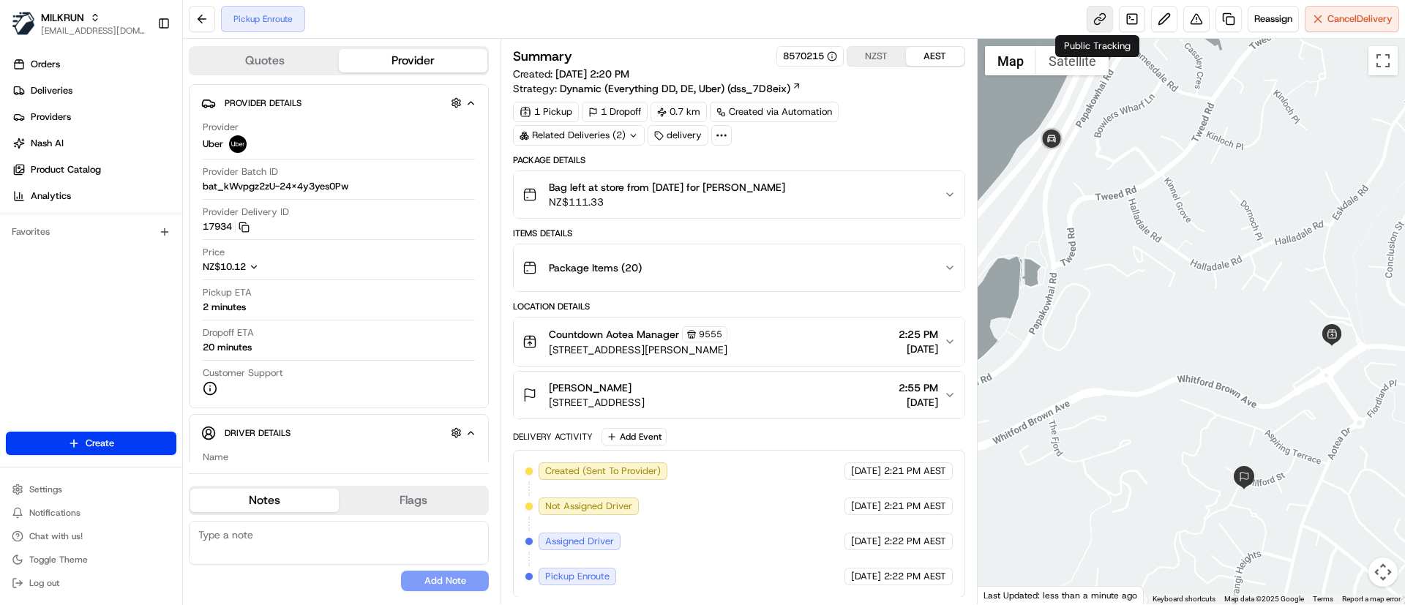
click at [1095, 20] on link at bounding box center [1100, 19] width 26 height 26
